Goal: Understand process/instructions

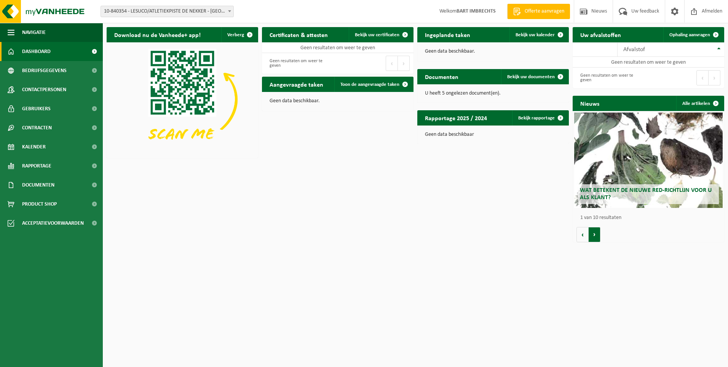
click at [595, 234] on button "Volgende" at bounding box center [595, 234] width 12 height 15
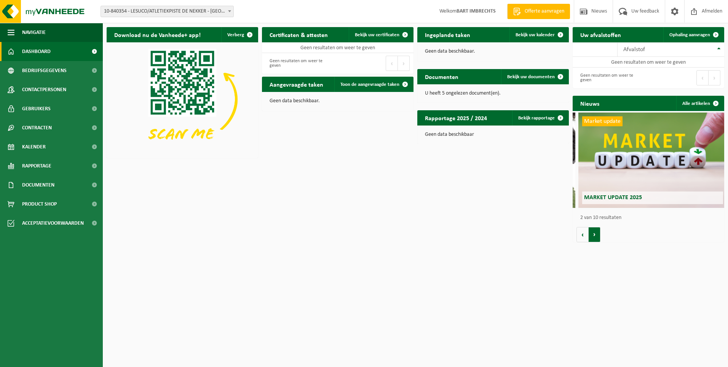
scroll to position [0, 152]
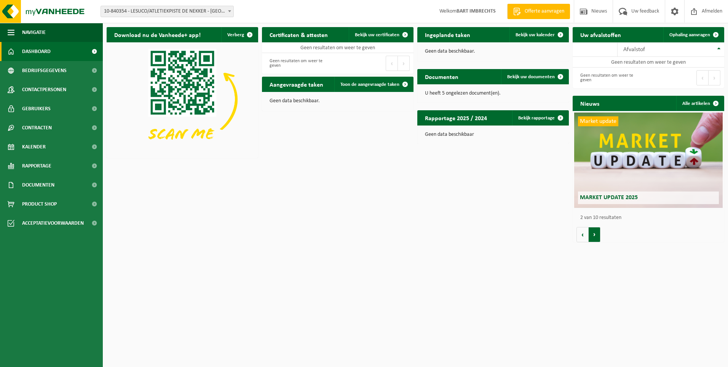
click at [596, 235] on button "Volgende" at bounding box center [595, 234] width 12 height 15
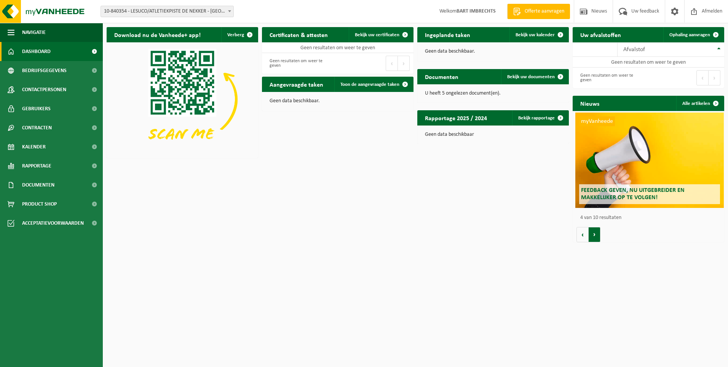
scroll to position [0, 455]
click at [596, 235] on button "Volgende" at bounding box center [595, 234] width 12 height 15
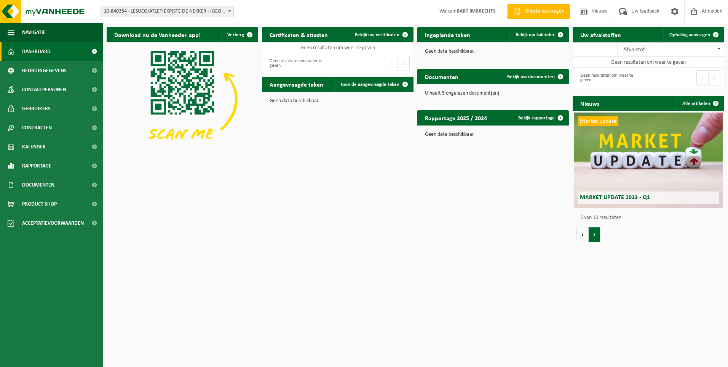
click at [596, 235] on button "Volgende" at bounding box center [595, 234] width 12 height 15
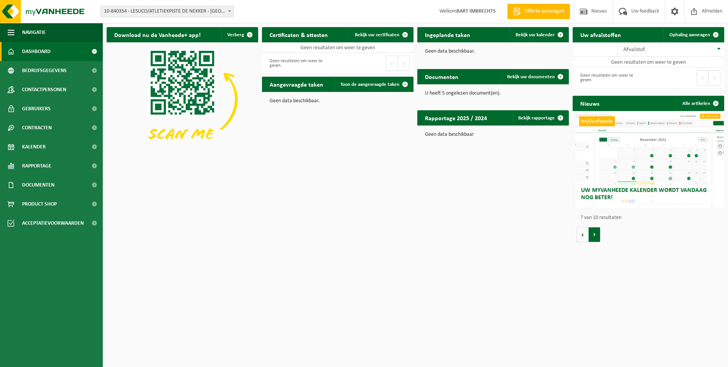
scroll to position [0, 910]
click at [596, 235] on button "Volgende" at bounding box center [595, 234] width 12 height 15
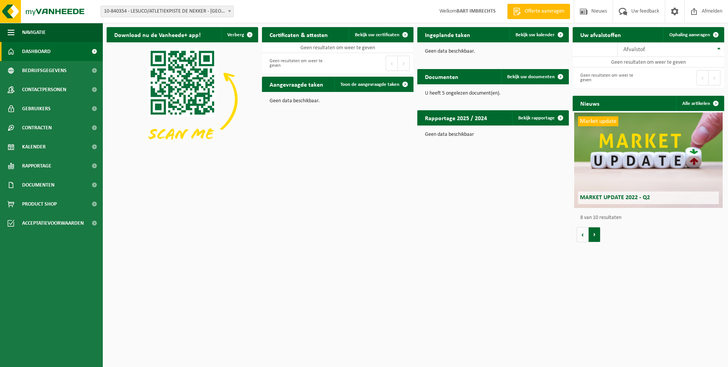
click at [596, 235] on button "Volgende" at bounding box center [595, 234] width 12 height 15
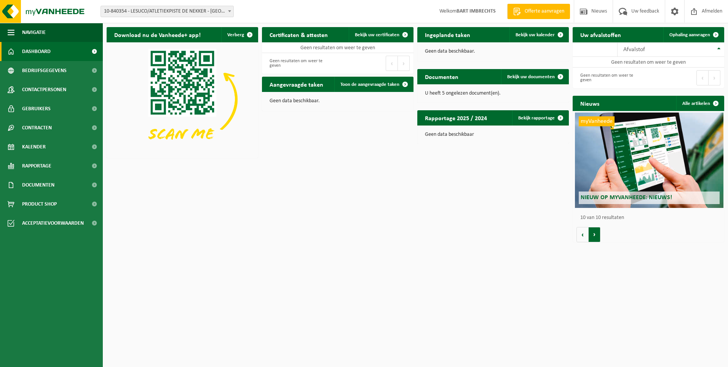
scroll to position [0, 1365]
click at [596, 235] on button "Volgende" at bounding box center [595, 234] width 12 height 15
